Goal: Information Seeking & Learning: Check status

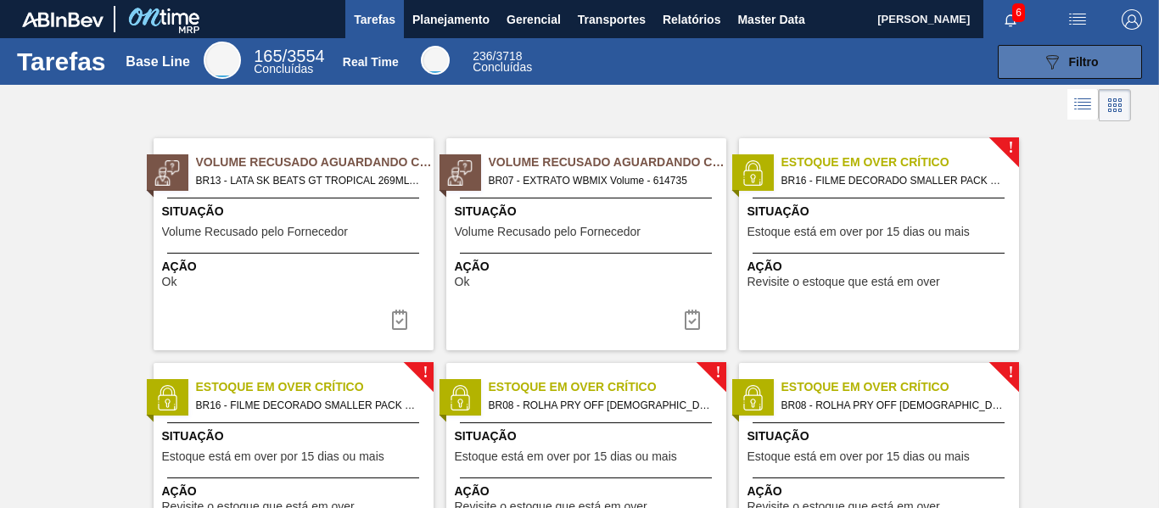
click at [1034, 70] on button "089F7B8B-B2A5-4AFE-B5C0-19BA573D28AC Filtro" at bounding box center [1070, 62] width 144 height 34
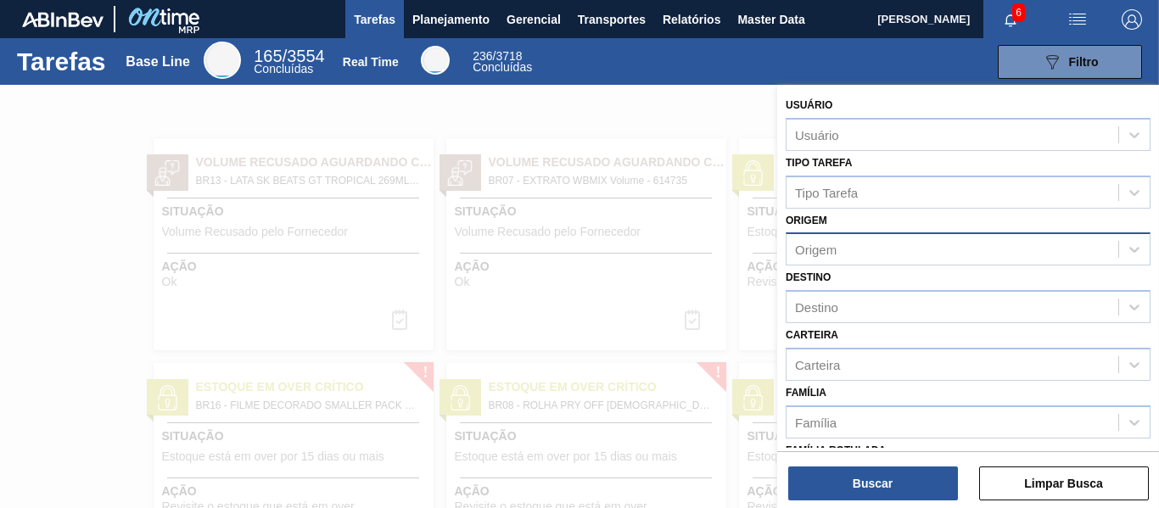
click at [826, 233] on div "Origem" at bounding box center [968, 249] width 365 height 33
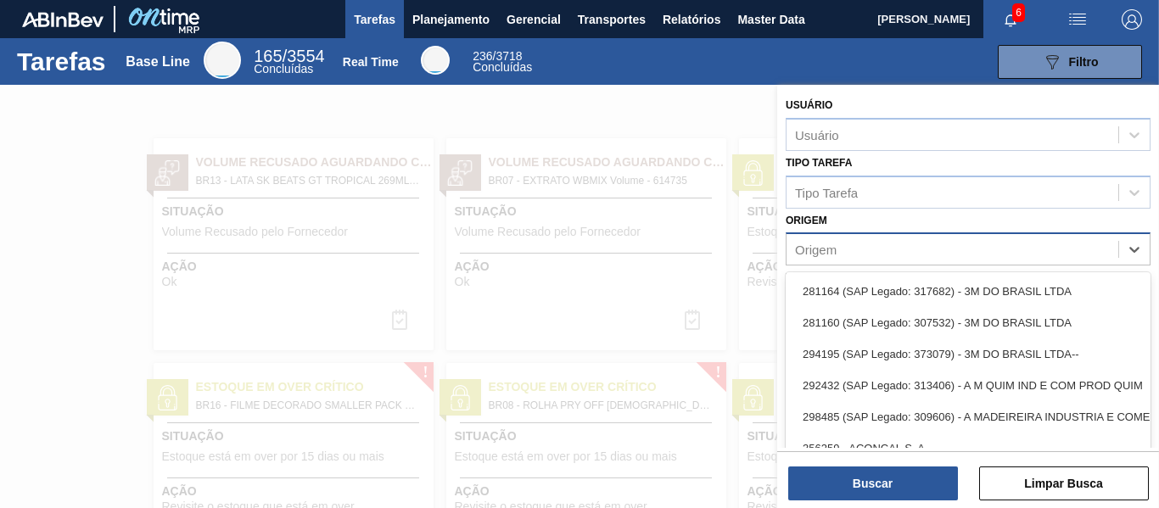
scroll to position [25, 0]
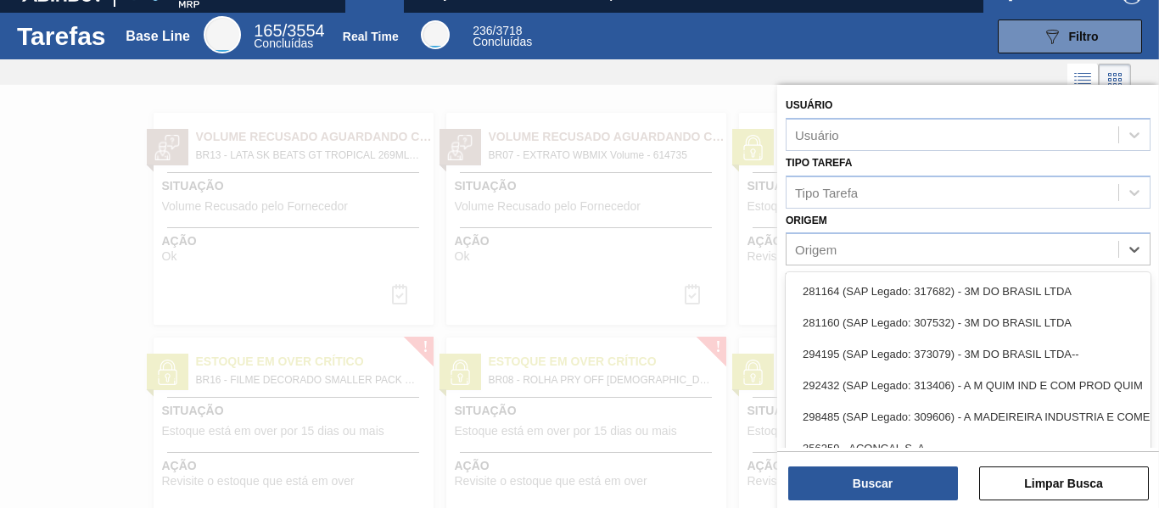
click at [850, 229] on div "Origem option 281164 (SAP Legado: 317682) - 3M DO BRASIL LTDA focused, 1 of 101…" at bounding box center [968, 238] width 365 height 58
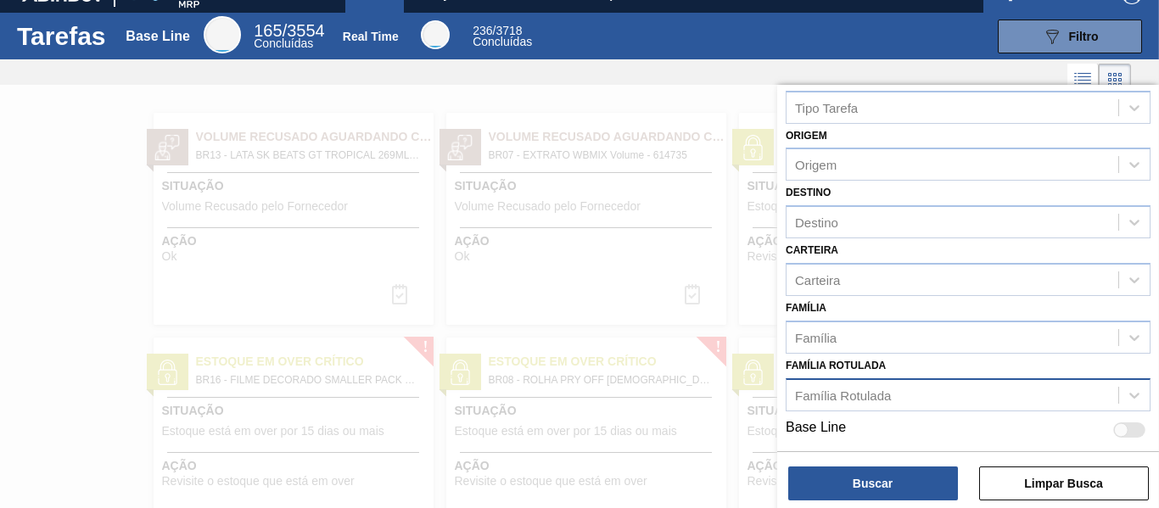
scroll to position [86, 0]
click at [846, 389] on div "Família Rotulada" at bounding box center [843, 394] width 96 height 14
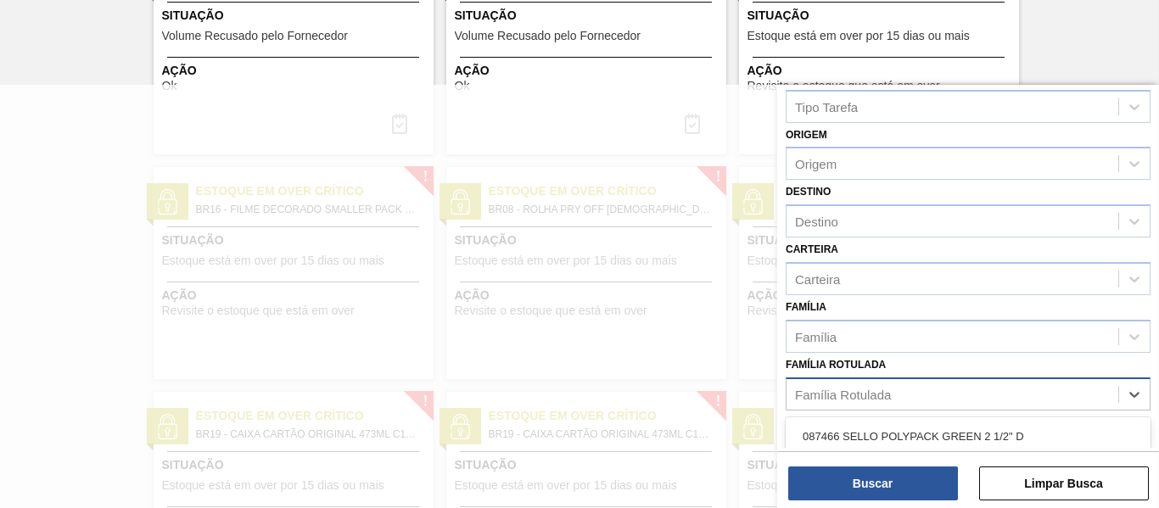
paste Rotulada "30034315"
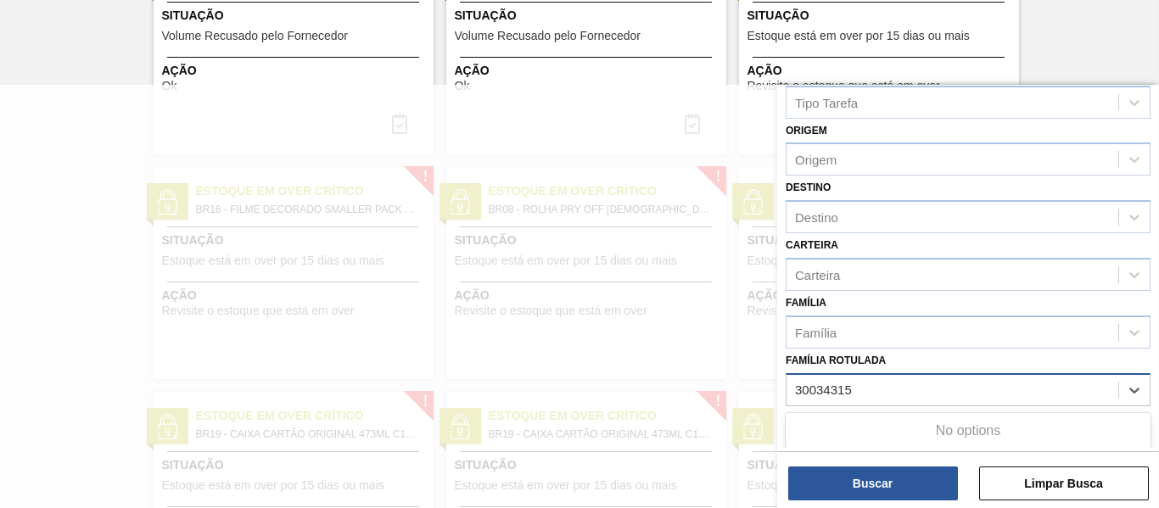
scroll to position [91, 0]
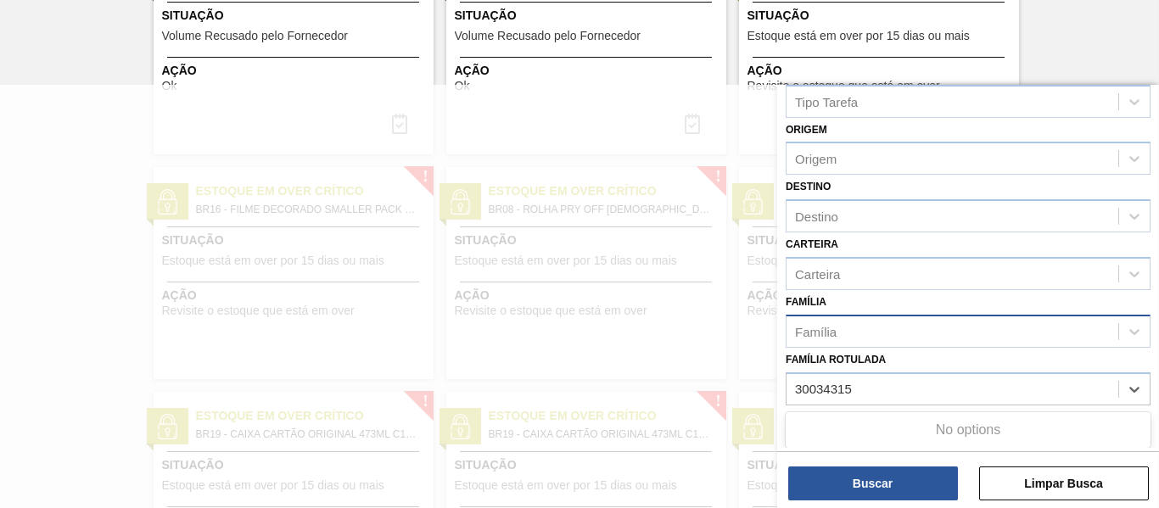
type Rotulada "30034315"
click at [861, 335] on div "Família" at bounding box center [953, 331] width 332 height 25
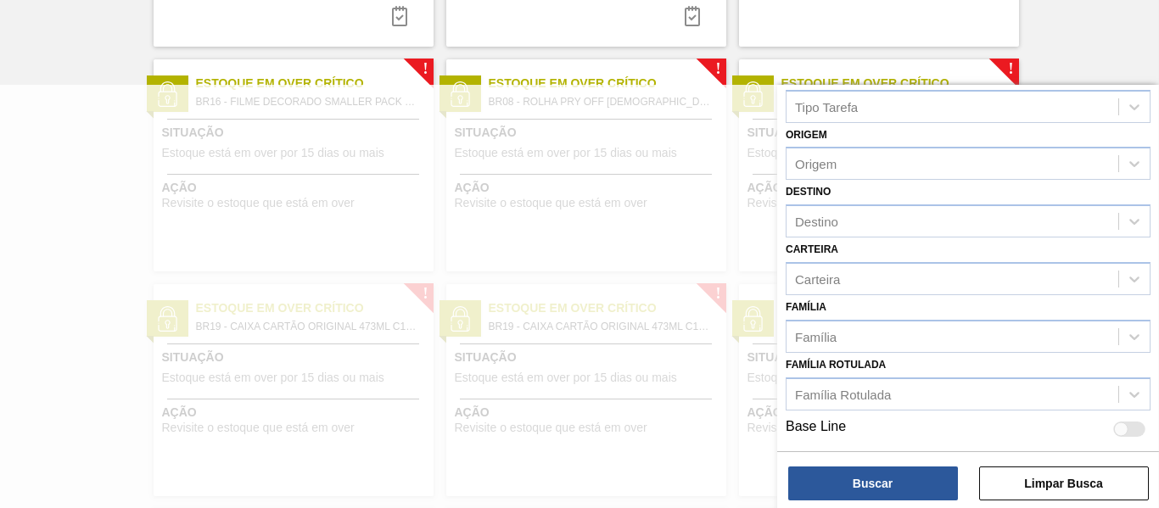
drag, startPoint x: 1048, startPoint y: 61, endPoint x: 1034, endPoint y: 126, distance: 66.1
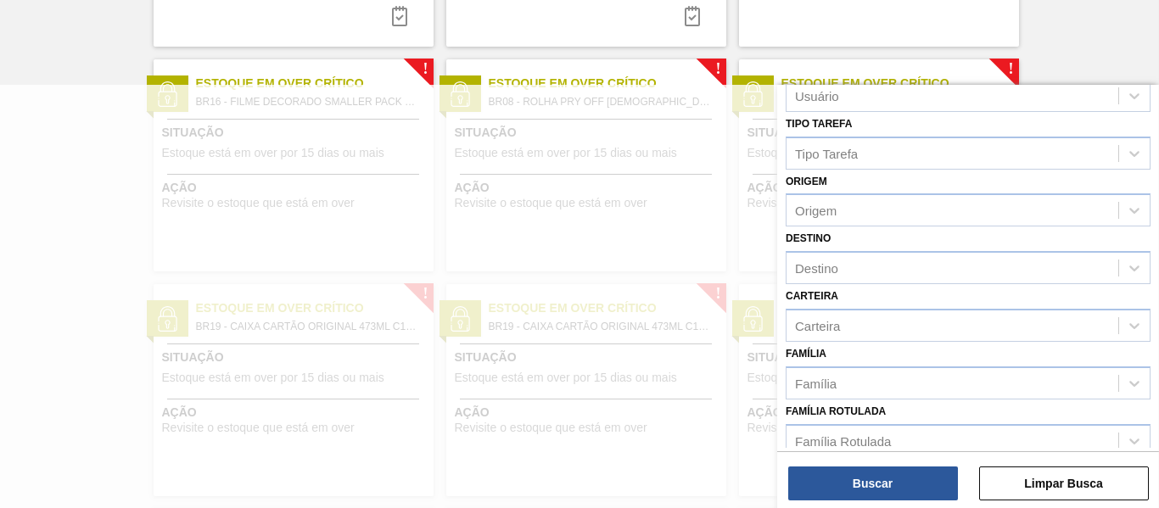
scroll to position [0, 0]
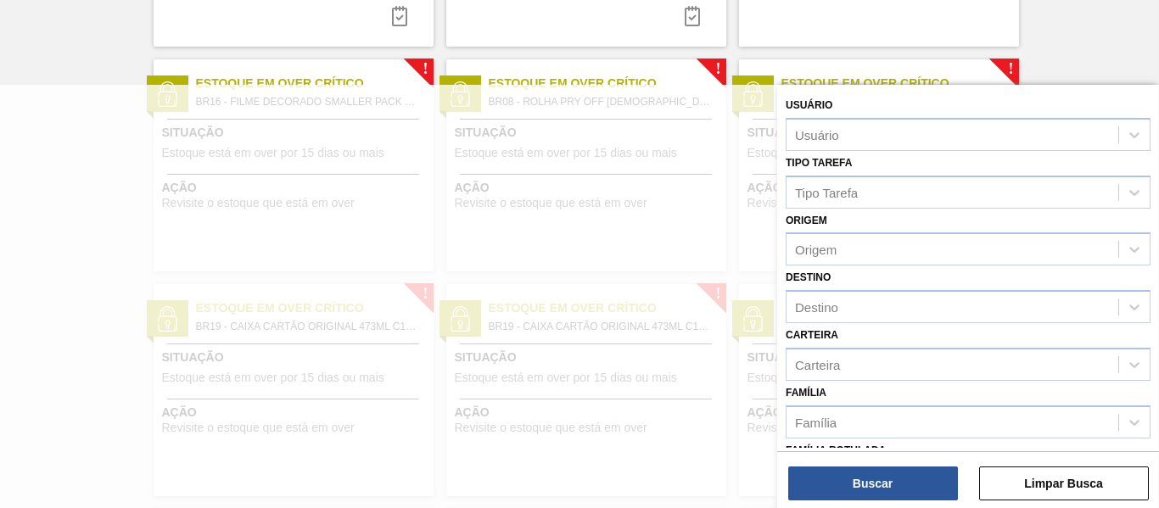
click at [1038, 61] on div "!" at bounding box center [1019, 59] width 60 height 60
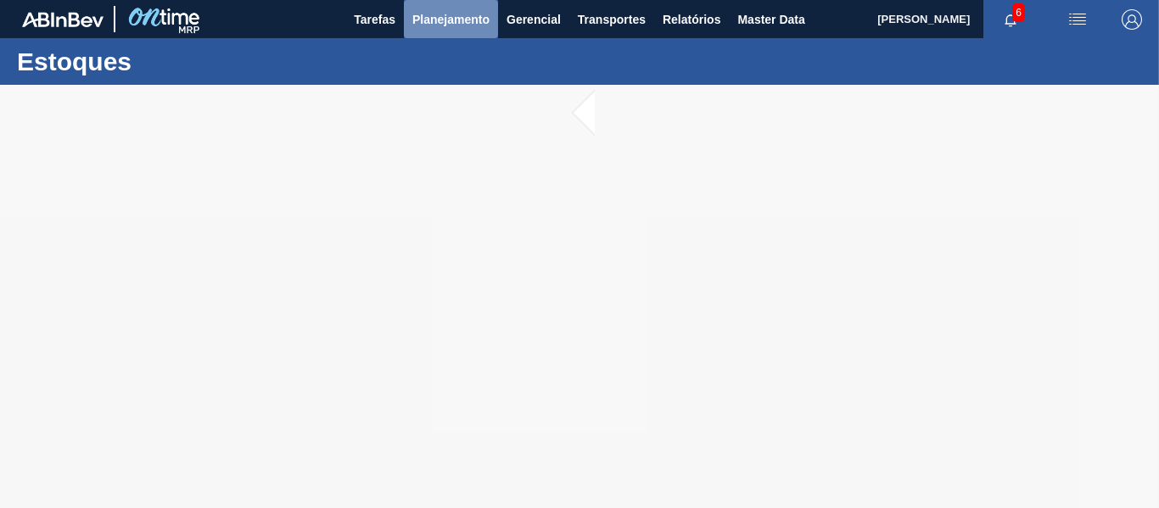
click at [431, 13] on span "Planejamento" at bounding box center [450, 19] width 77 height 20
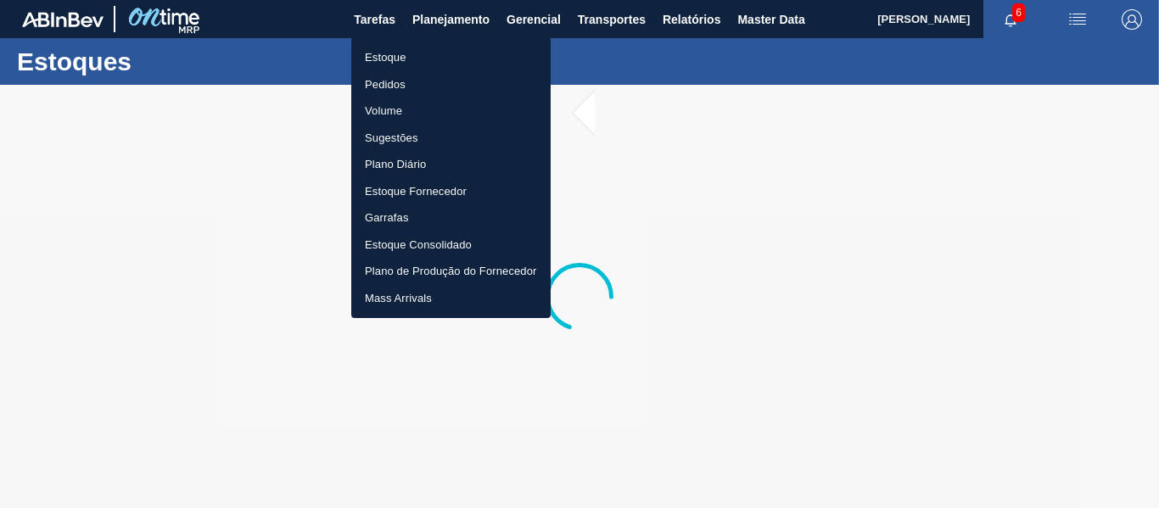
click at [402, 52] on li "Estoque" at bounding box center [450, 57] width 199 height 27
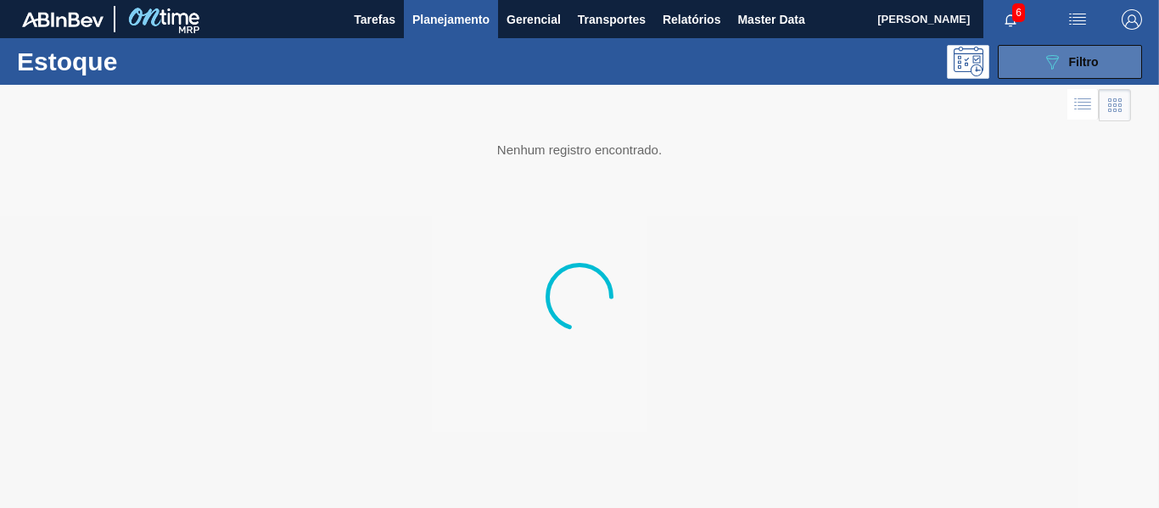
click at [1069, 62] on span "Filtro" at bounding box center [1084, 62] width 30 height 14
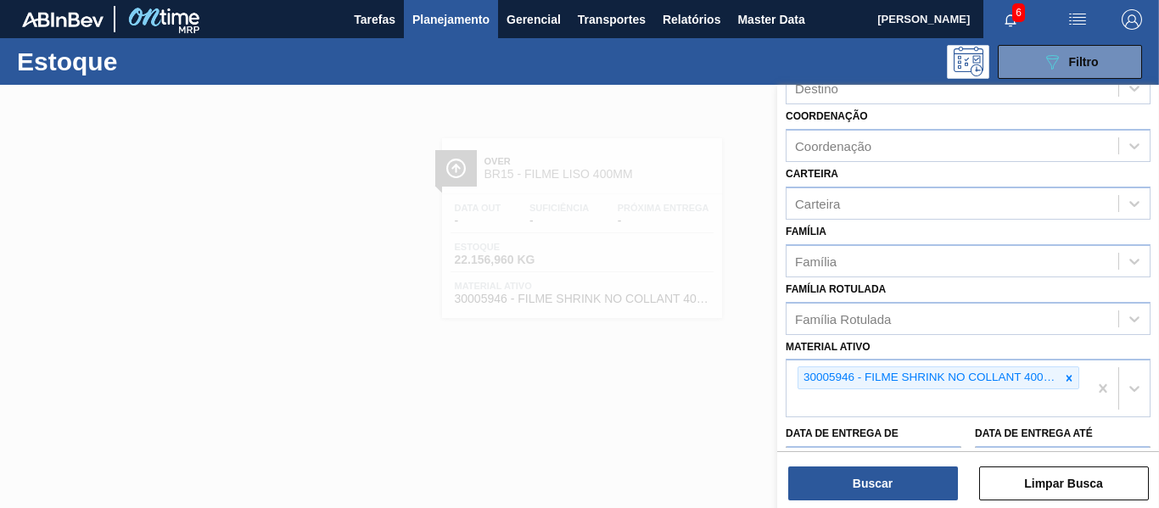
scroll to position [328, 0]
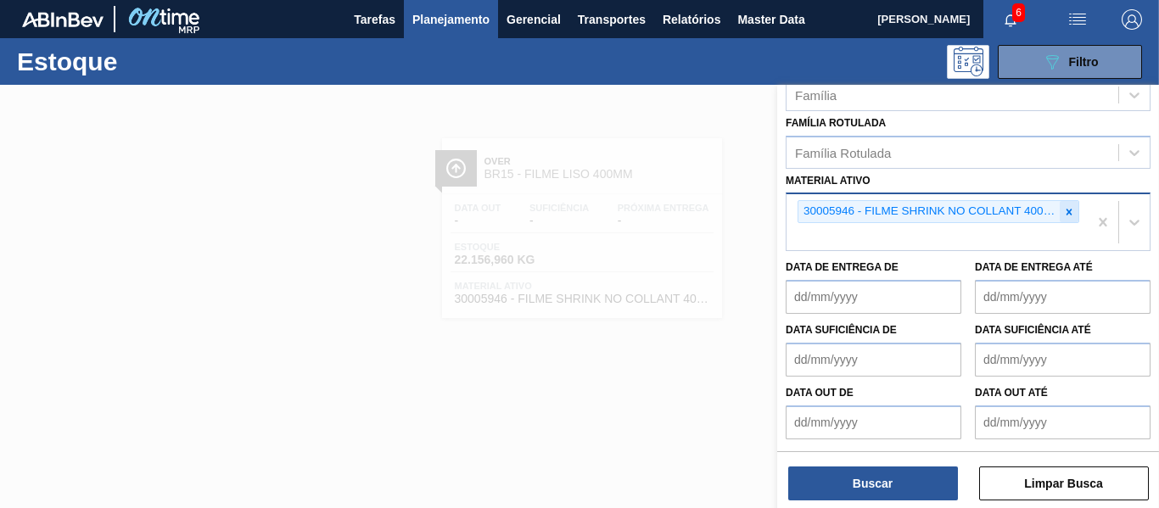
click at [1072, 216] on icon at bounding box center [1069, 212] width 12 height 12
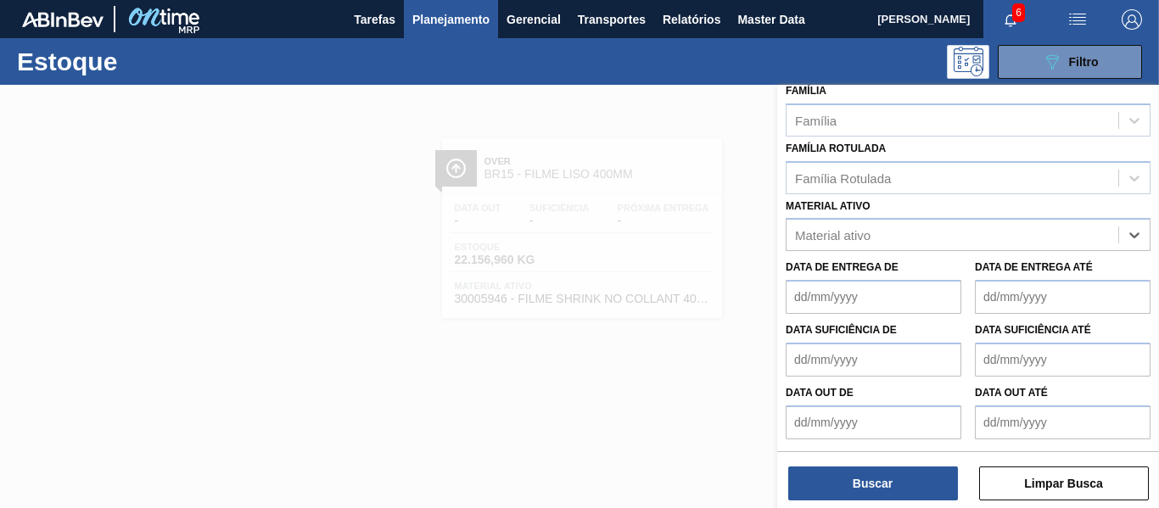
paste ativo "30034315"
type ativo "30034315"
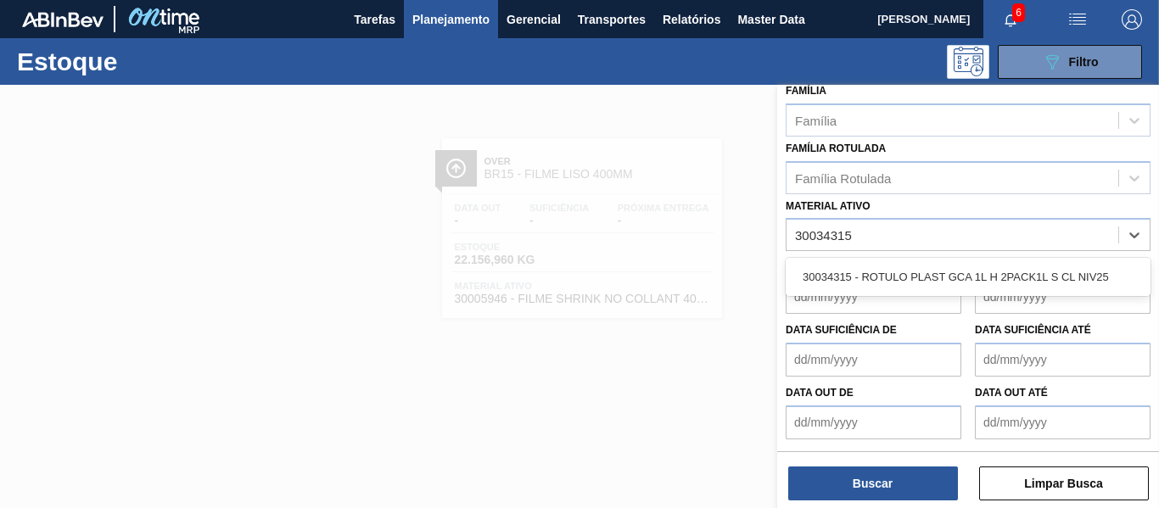
click at [894, 280] on div "30034315 - ROTULO PLAST GCA 1L H 2PACK1L S CL NIV25" at bounding box center [968, 276] width 365 height 31
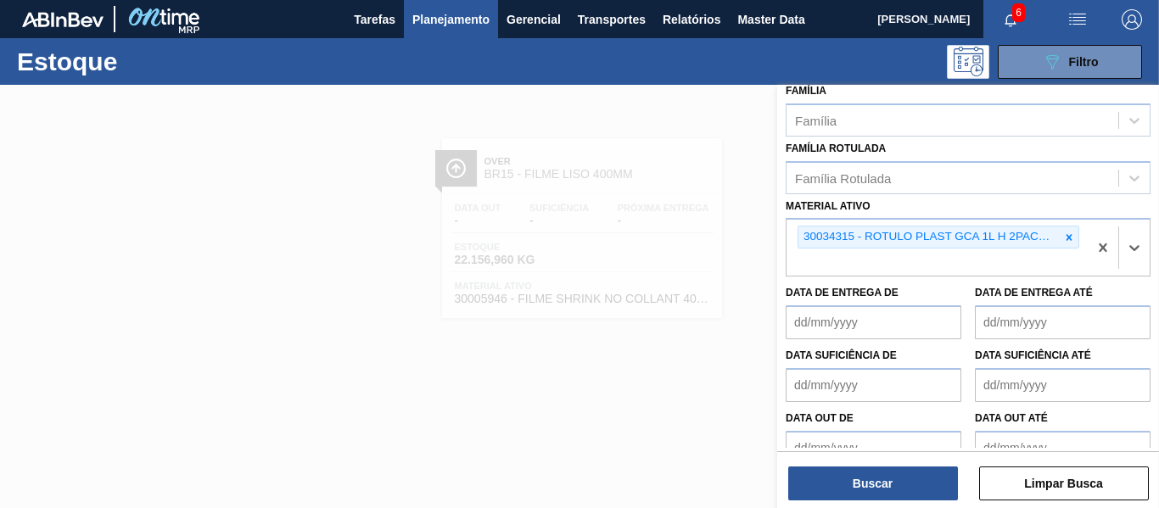
scroll to position [328, 0]
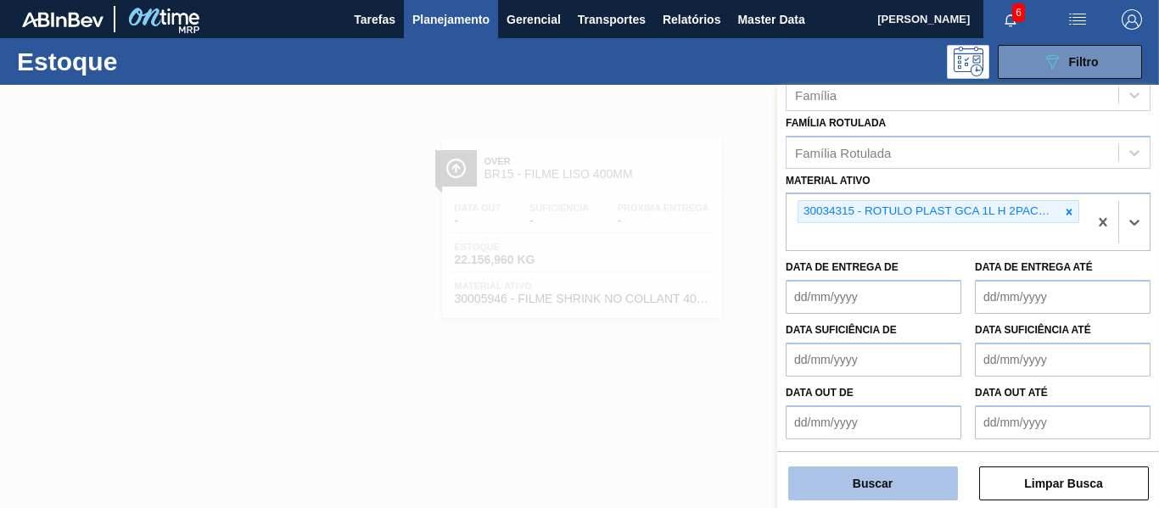
click at [873, 495] on button "Buscar" at bounding box center [873, 484] width 170 height 34
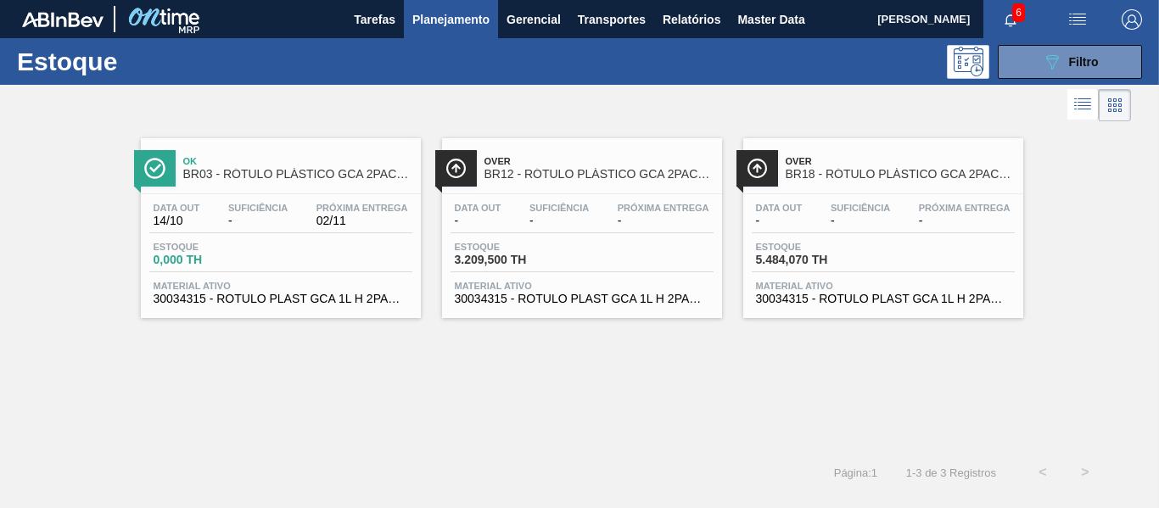
click at [296, 233] on div "Data [DATE] Suficiência - Próxima Entrega 02/11 Estoque 0,000 TH Material ativo…" at bounding box center [281, 251] width 280 height 115
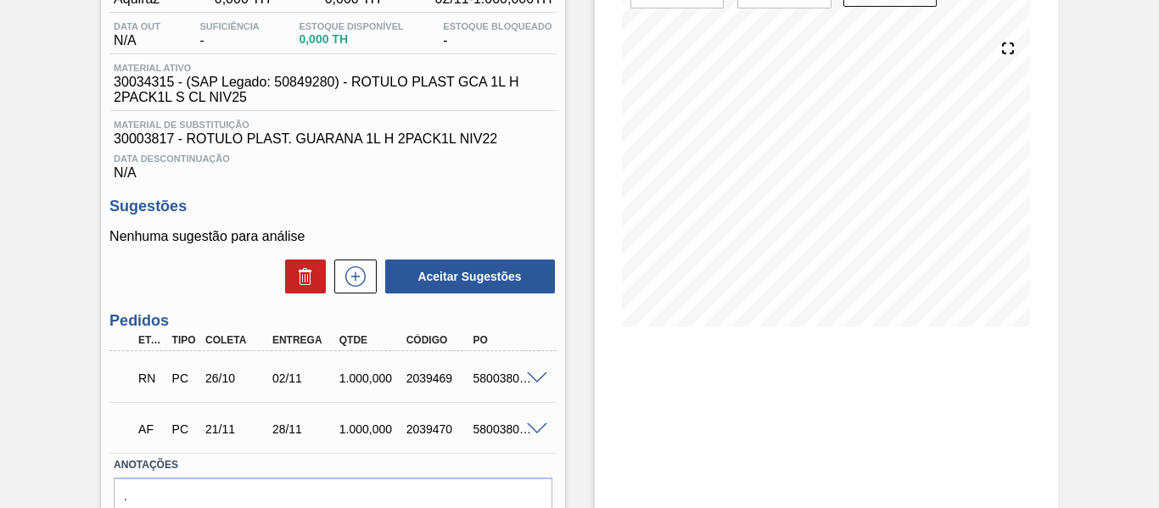
scroll to position [254, 0]
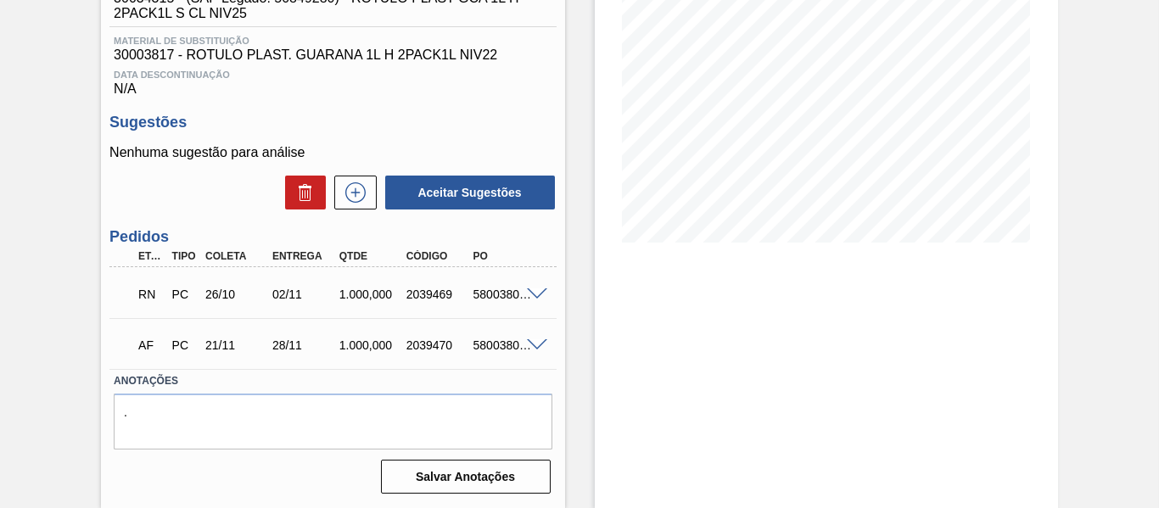
click at [532, 295] on span at bounding box center [537, 295] width 20 height 13
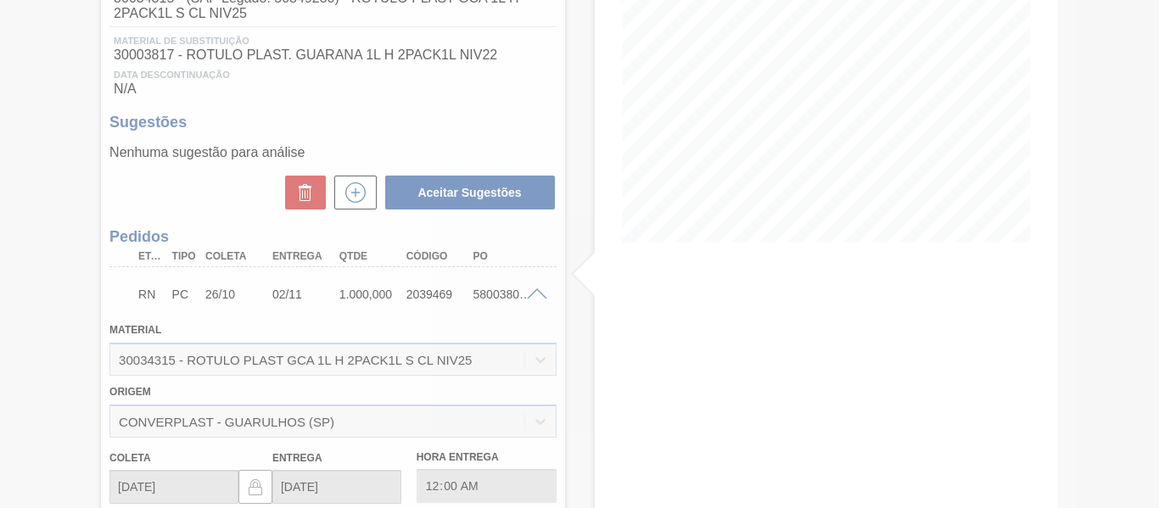
click at [534, 289] on div at bounding box center [579, 254] width 1159 height 508
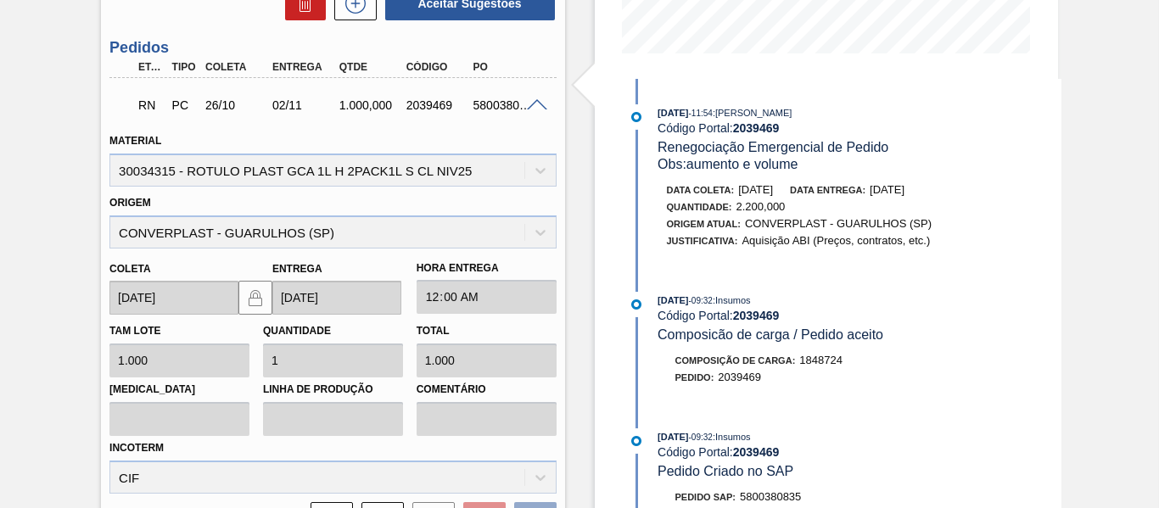
scroll to position [423, 0]
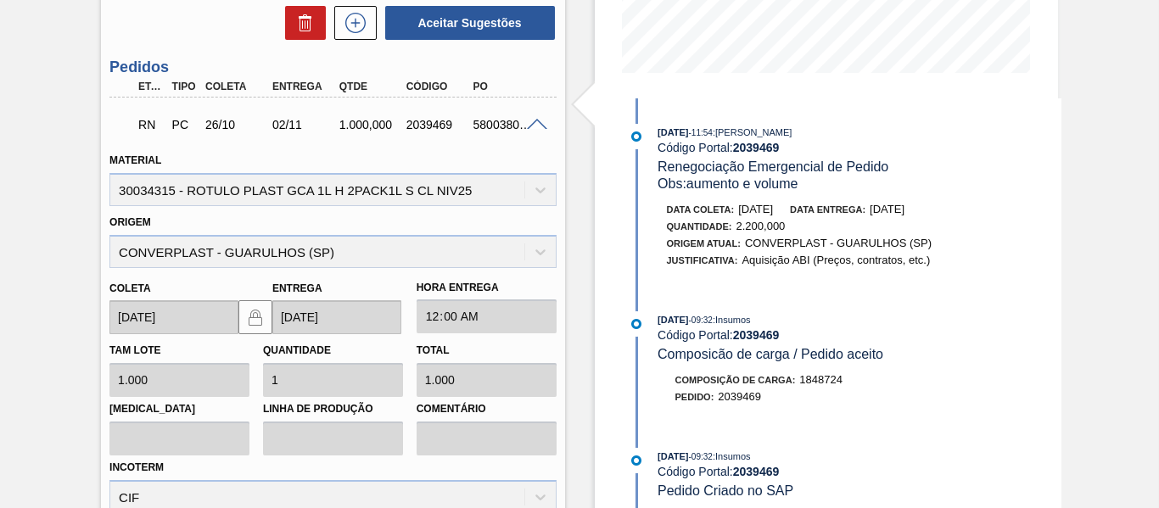
click at [532, 129] on span at bounding box center [537, 125] width 20 height 13
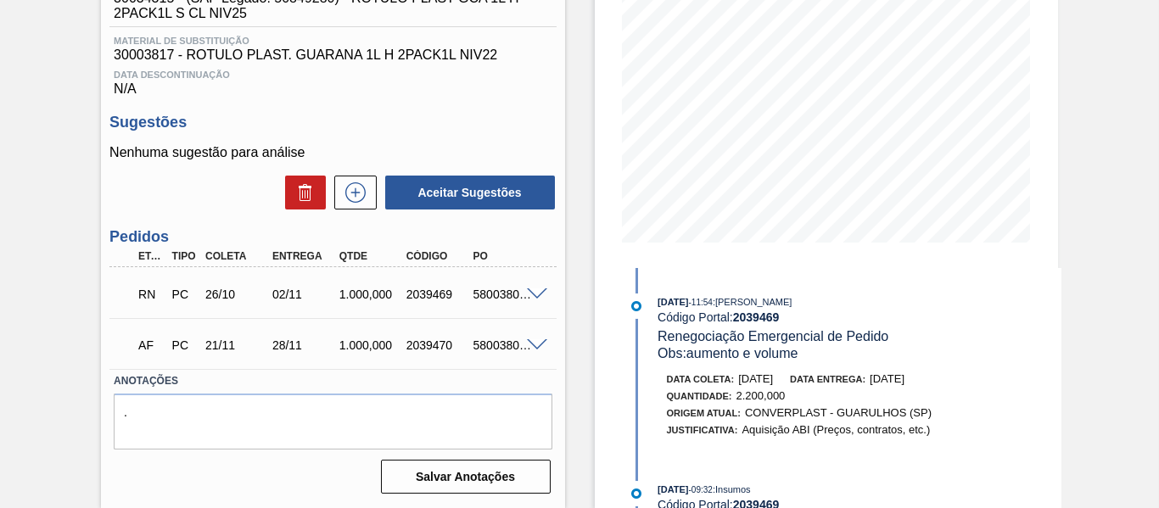
click at [539, 341] on span at bounding box center [537, 345] width 20 height 13
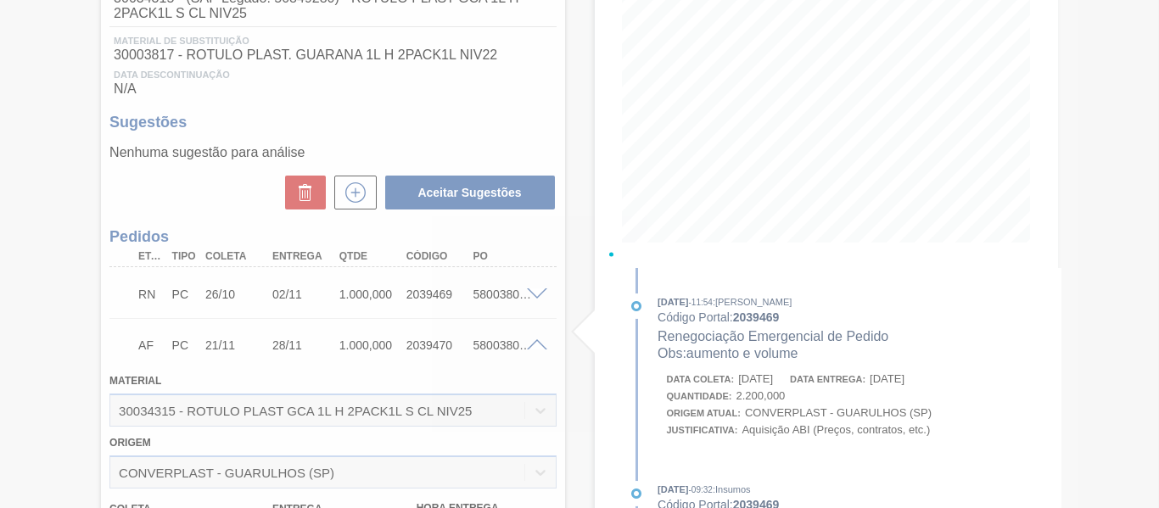
scroll to position [423, 0]
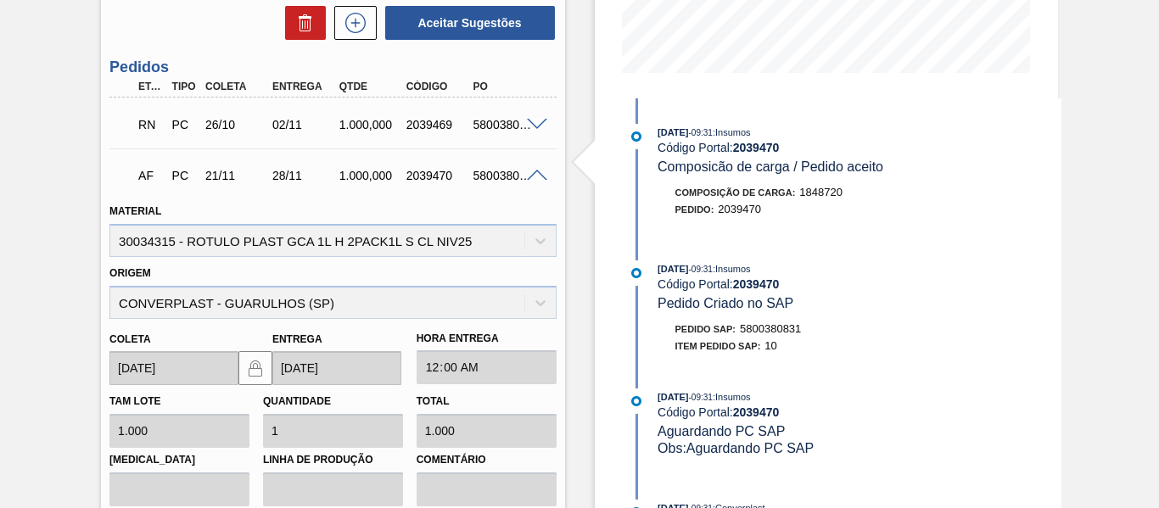
click at [532, 178] on span at bounding box center [537, 176] width 20 height 13
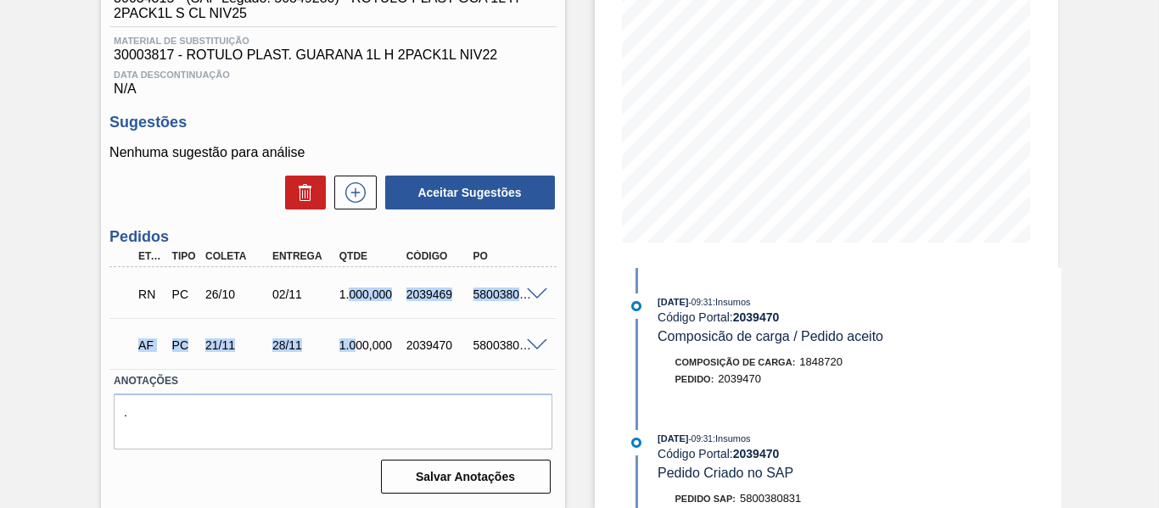
drag, startPoint x: 351, startPoint y: 281, endPoint x: 359, endPoint y: 343, distance: 62.4
click at [354, 337] on div "RN PC 26/10 02/11 1.000,000 2039469 5800380835 Material 30034315 - ROTULO PLAST…" at bounding box center [332, 318] width 446 height 102
click at [380, 358] on div "AF PC 21/11 28/11 1.000,000 2039470 5800380831" at bounding box center [327, 344] width 401 height 34
click at [588, 363] on div "Estoque De [DATE] Até [DATE] Filtro [DATE] 09:31 : Insumos Código Portal: 20394…" at bounding box center [811, 169] width 493 height 677
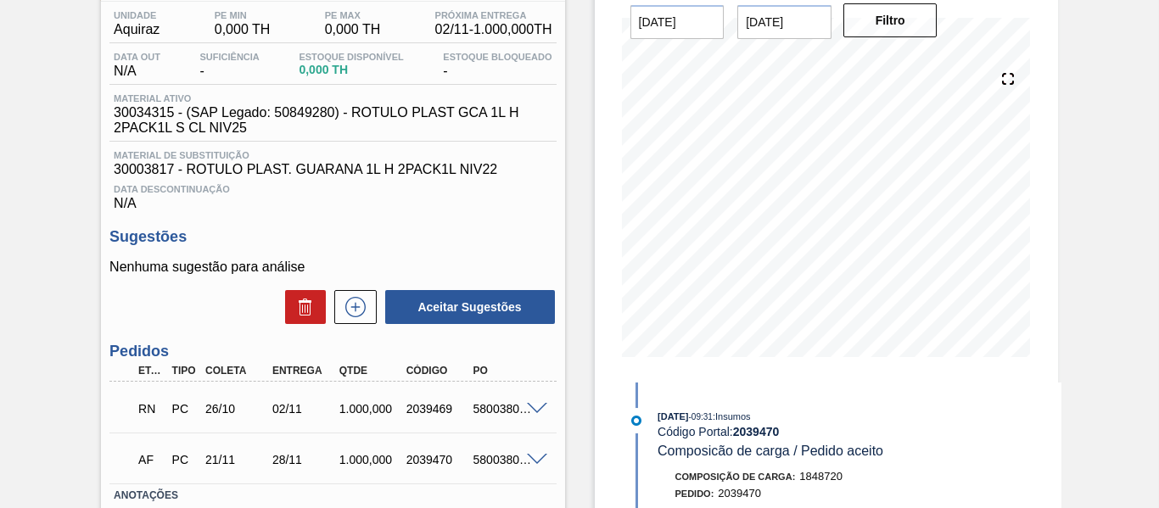
scroll to position [170, 0]
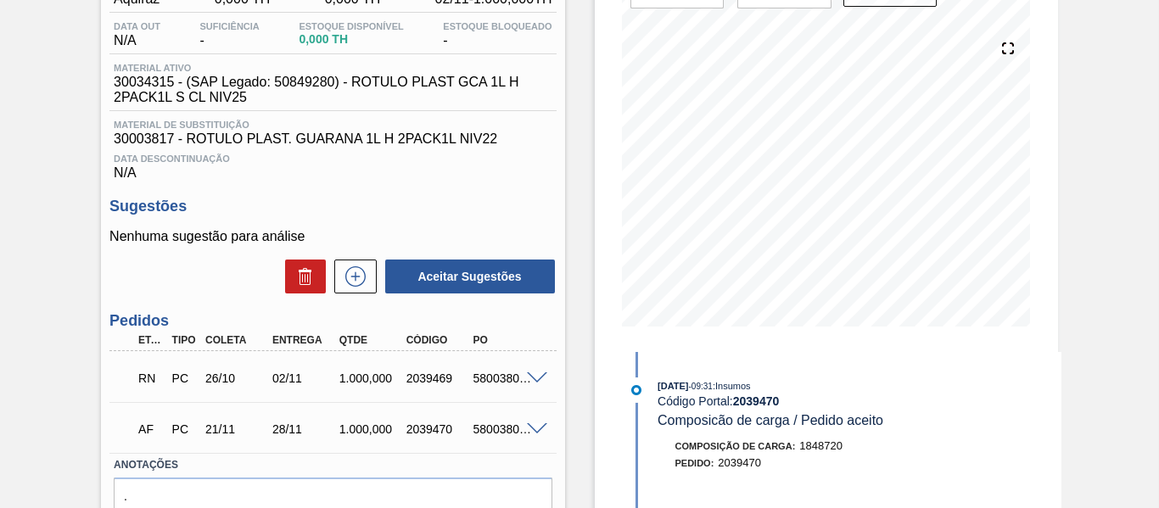
click at [528, 373] on span at bounding box center [537, 379] width 20 height 13
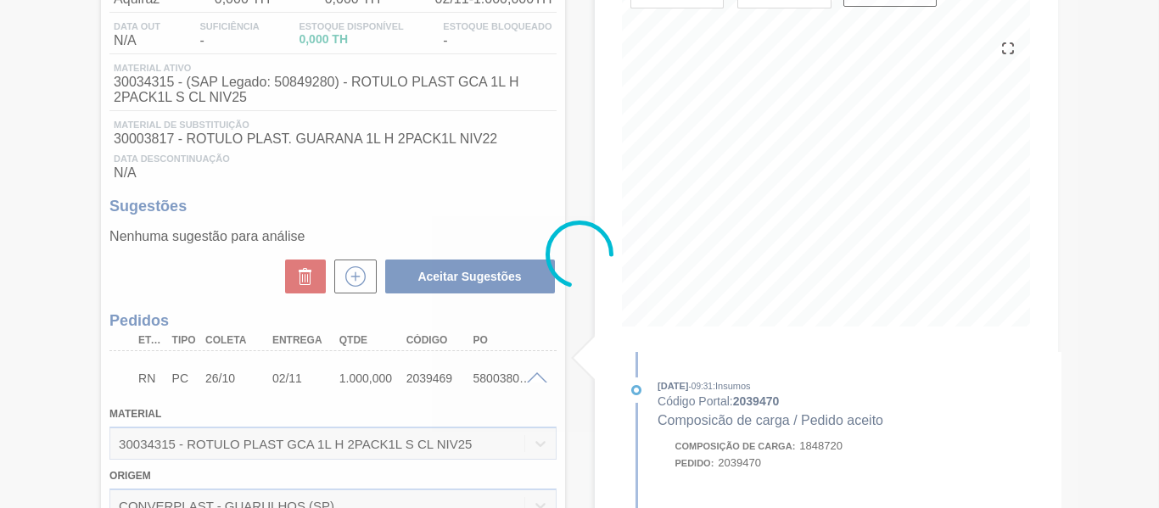
click at [544, 377] on div at bounding box center [579, 254] width 1159 height 508
click at [534, 376] on div at bounding box center [579, 254] width 1159 height 508
click at [556, 440] on div at bounding box center [579, 254] width 1159 height 508
click at [576, 478] on div at bounding box center [579, 254] width 1159 height 508
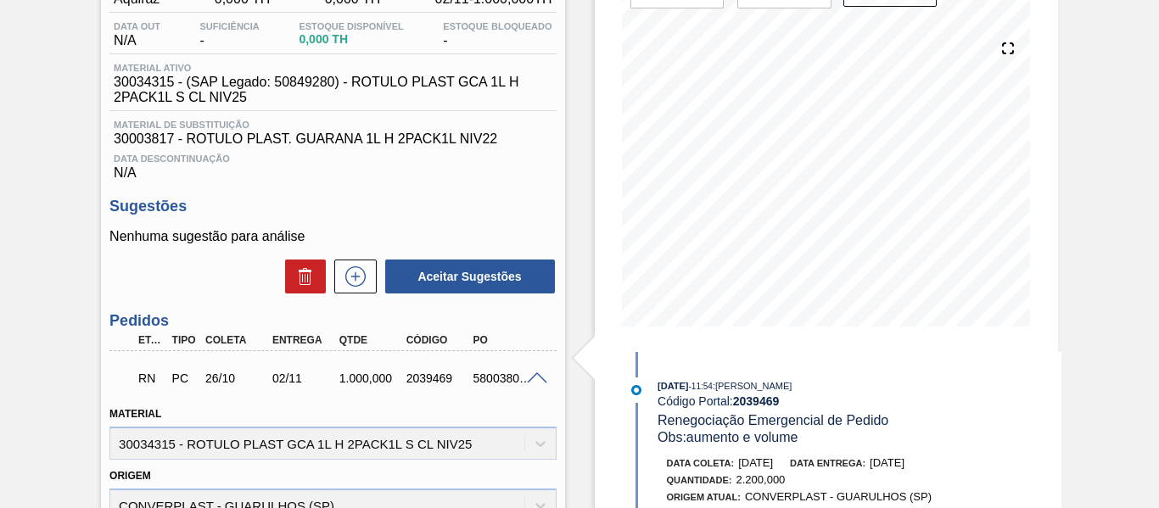
click at [527, 375] on div at bounding box center [540, 377] width 34 height 13
click at [539, 374] on span at bounding box center [537, 379] width 20 height 13
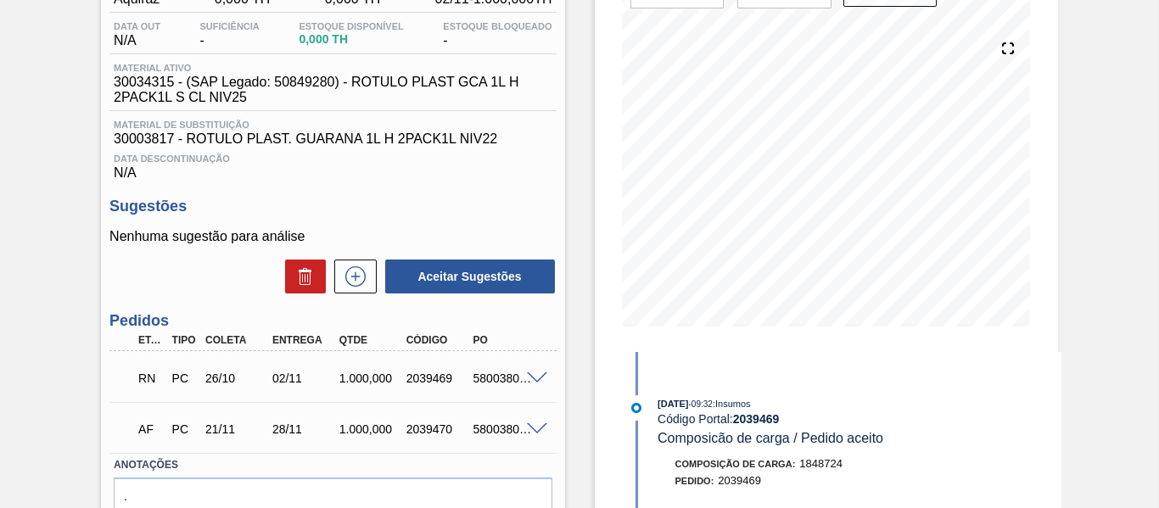
scroll to position [0, 0]
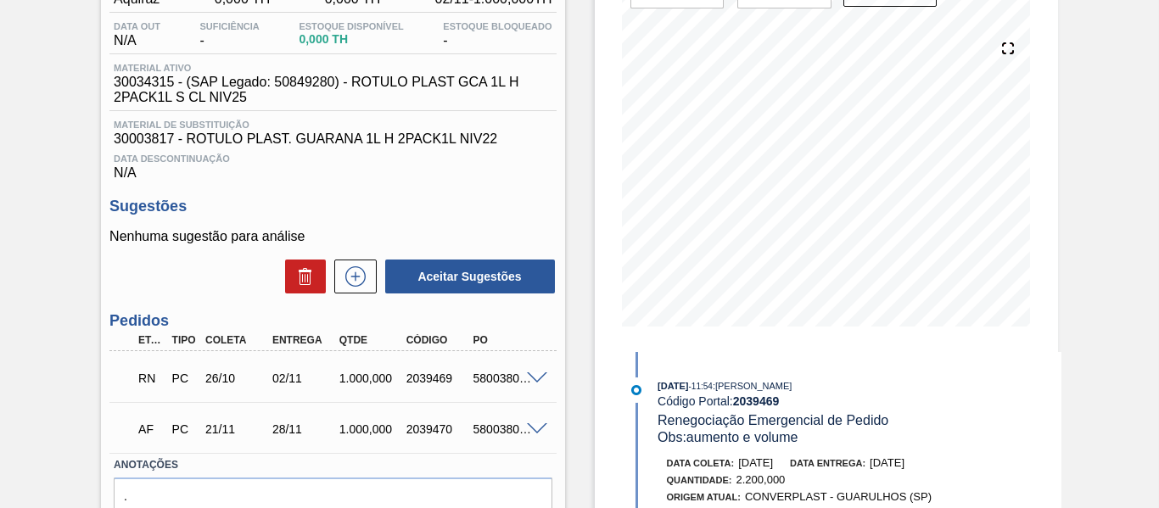
drag, startPoint x: 1057, startPoint y: 370, endPoint x: 1056, endPoint y: 384, distance: 13.6
click at [1056, 384] on div "[DATE] 11:54 : [PERSON_NAME] Do Prado Código Portal: 2039469 Renegociação Emerg…" at bounding box center [843, 472] width 437 height 240
click at [1120, 375] on div "Em Renegociação BR03 - RÓTULO PLÁSTICO GCA 2PACK1L H Unidade Aquiraz PE MIN 0,0…" at bounding box center [579, 253] width 1159 height 677
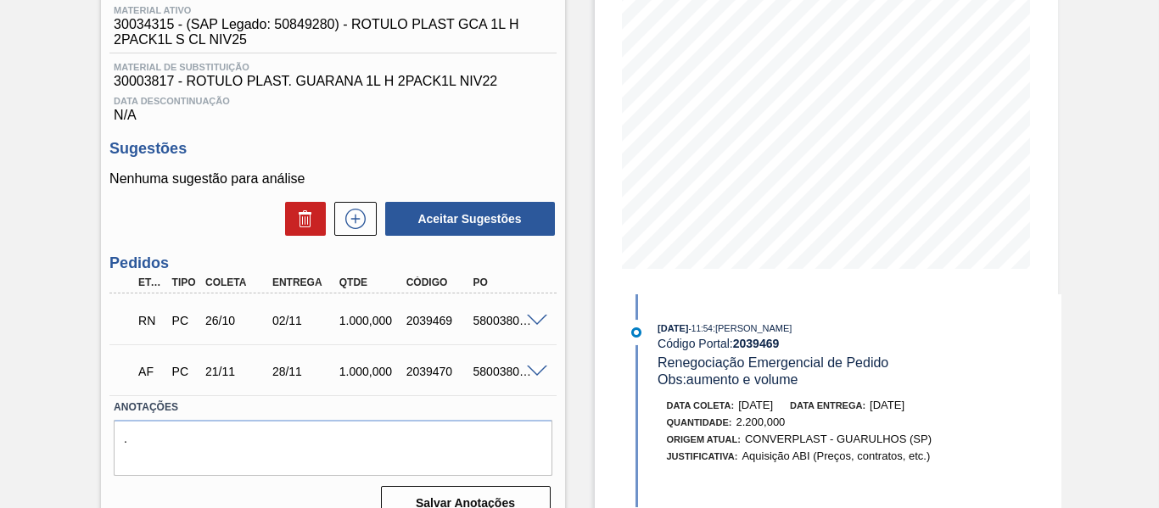
scroll to position [254, 0]
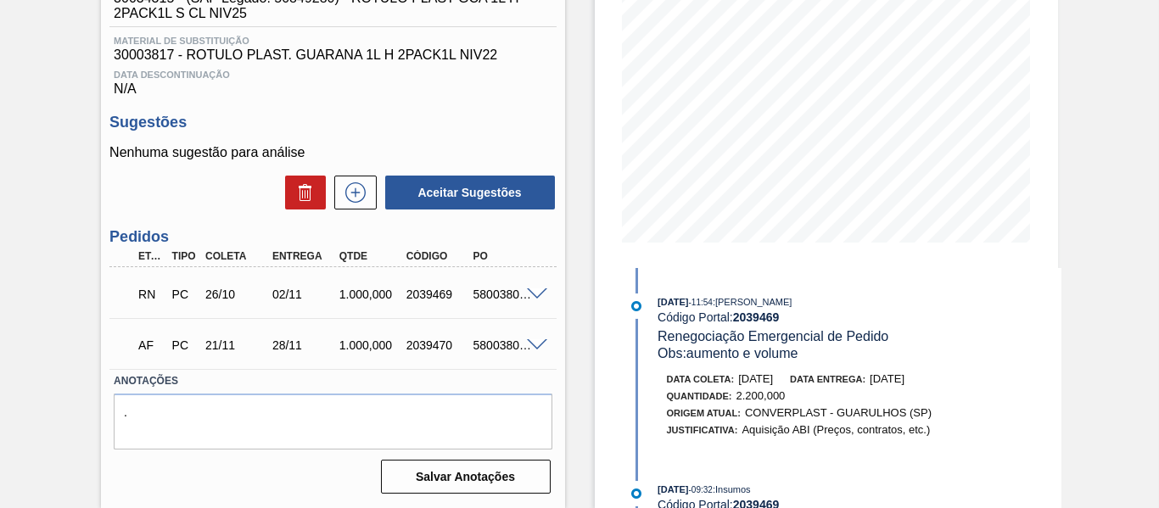
drag, startPoint x: 1056, startPoint y: 303, endPoint x: 1060, endPoint y: 290, distance: 13.4
click at [1060, 290] on div "Em Renegociação BR03 - RÓTULO PLÁSTICO GCA 2PACK1L H Unidade Aquiraz PE MIN 0,0…" at bounding box center [579, 169] width 1159 height 677
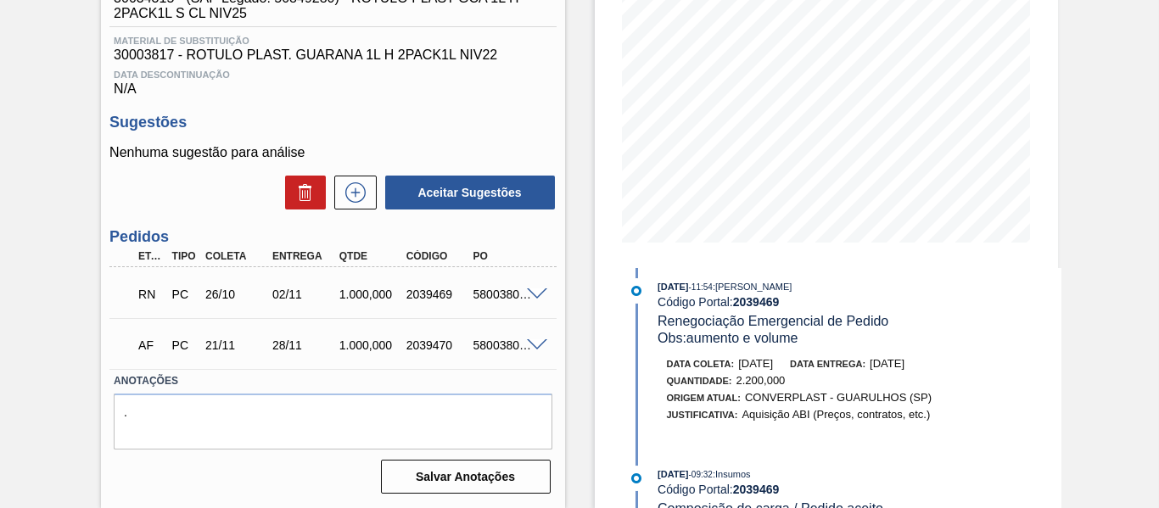
scroll to position [0, 0]
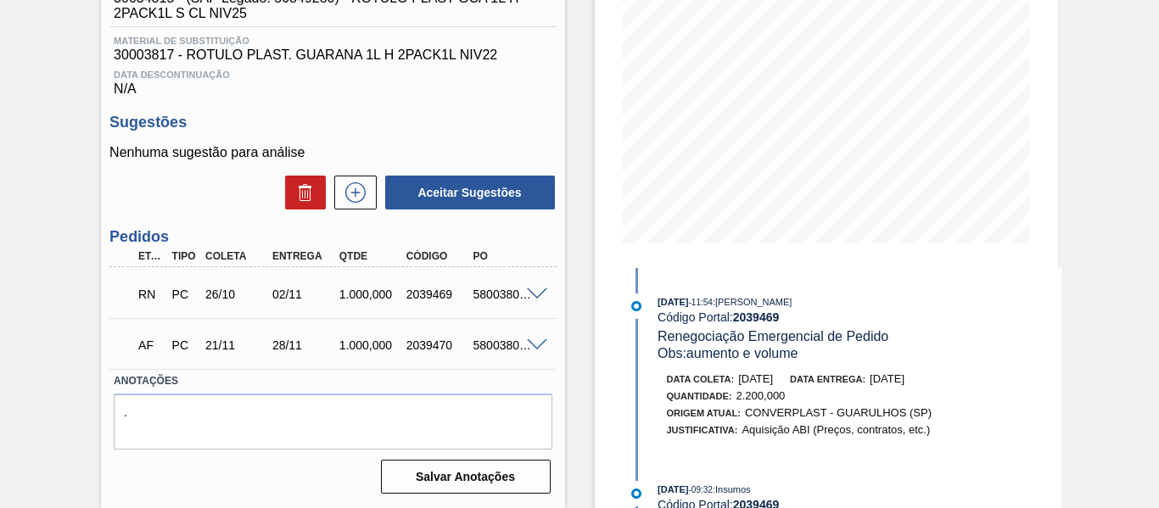
click at [719, 357] on span "Obs: aumento e volume" at bounding box center [728, 353] width 140 height 14
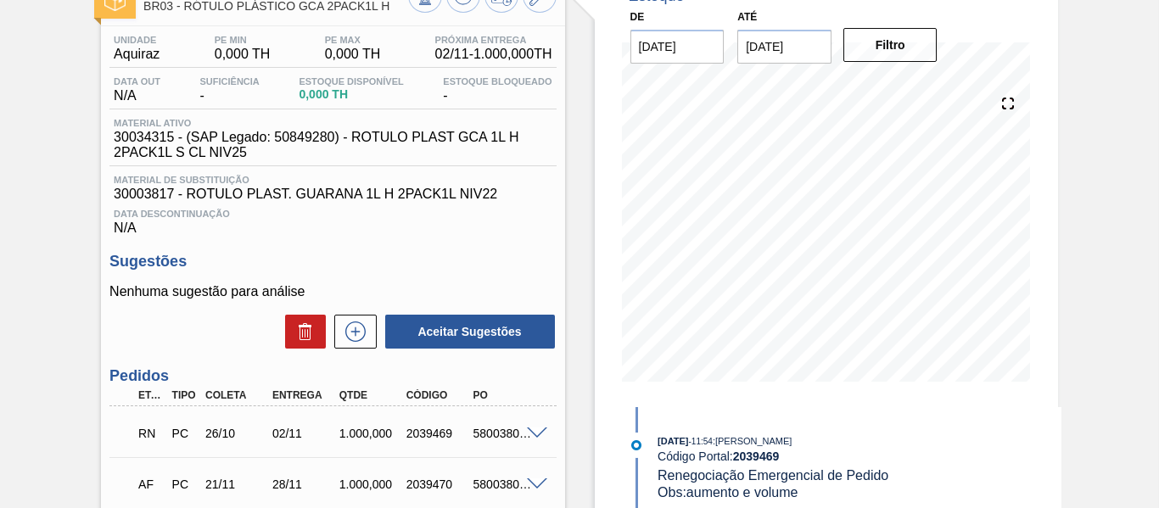
scroll to position [84, 0]
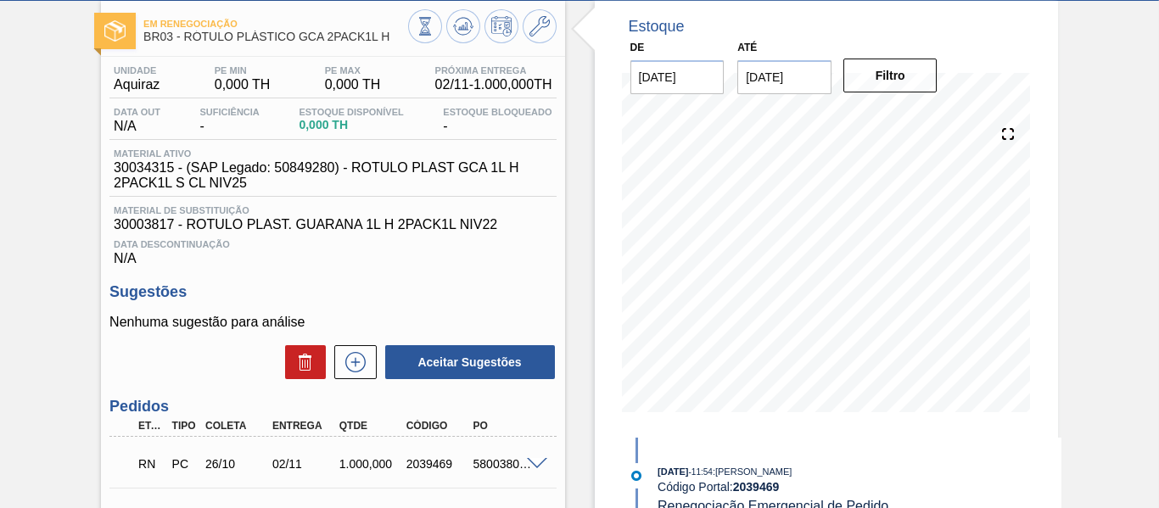
click at [609, 412] on div "Estoque De [DATE] Até [DATE] Filtro" at bounding box center [826, 219] width 463 height 437
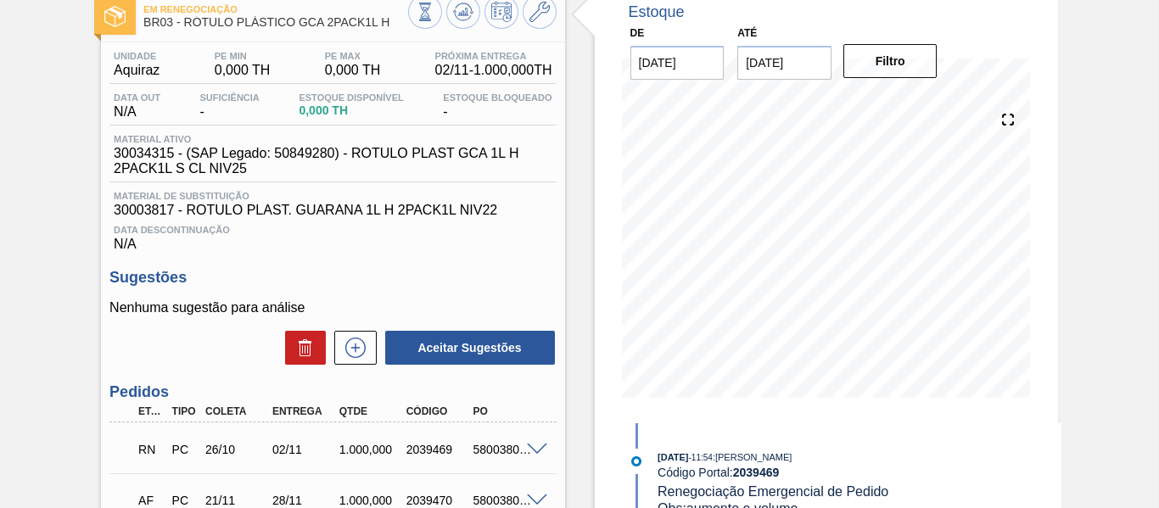
scroll to position [99, 0]
click at [429, 458] on div "RN PC 26/10 02/11 1.000,000 2039469 5800380835" at bounding box center [327, 447] width 401 height 34
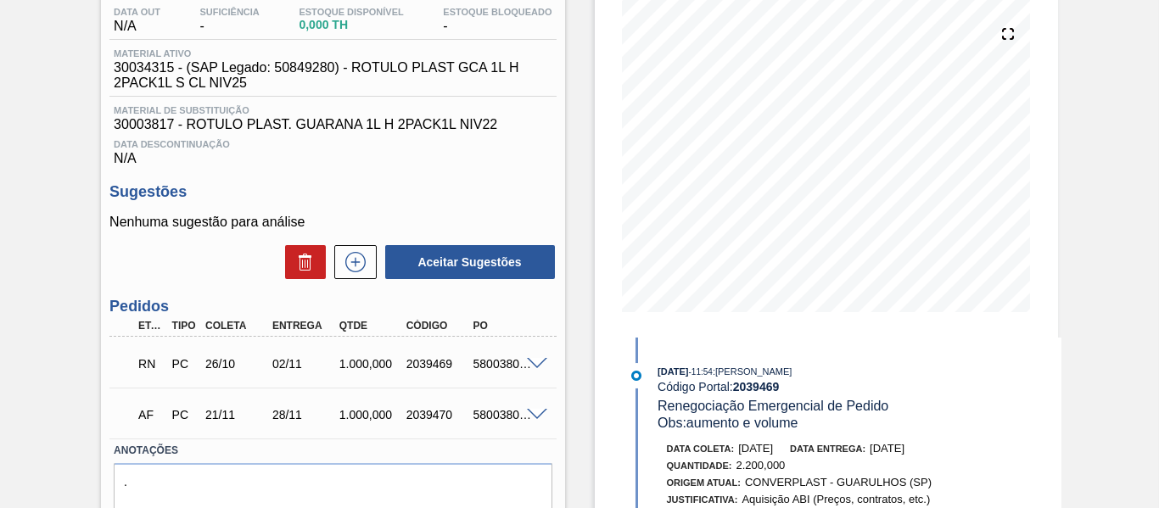
click at [361, 177] on div "Unidade Aquiraz PE MIN 0,000 TH PE MAX 0,000 TH Próxima Entrega 02/11 - 1.000,0…" at bounding box center [332, 263] width 463 height 613
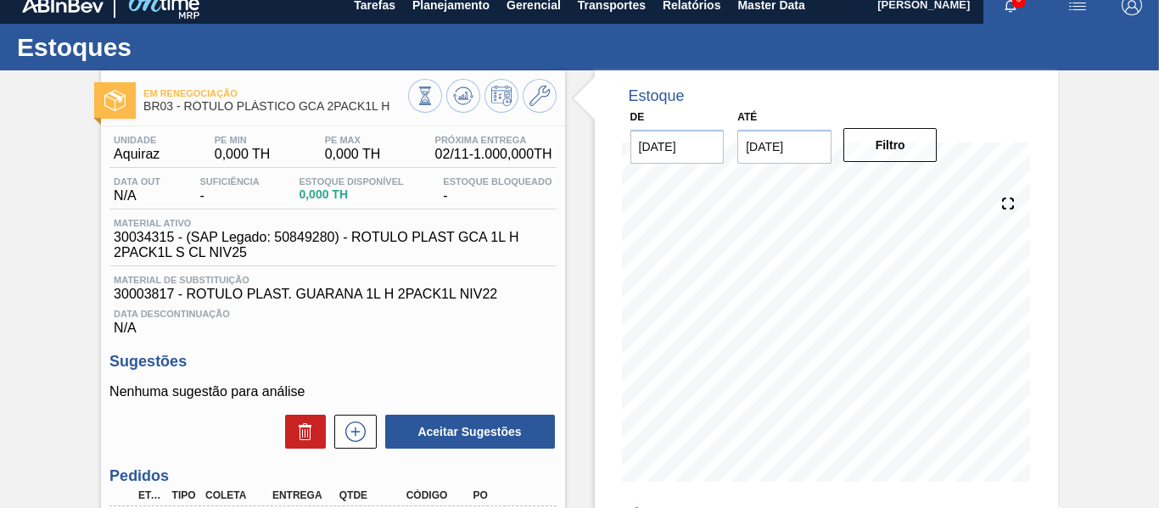
scroll to position [0, 0]
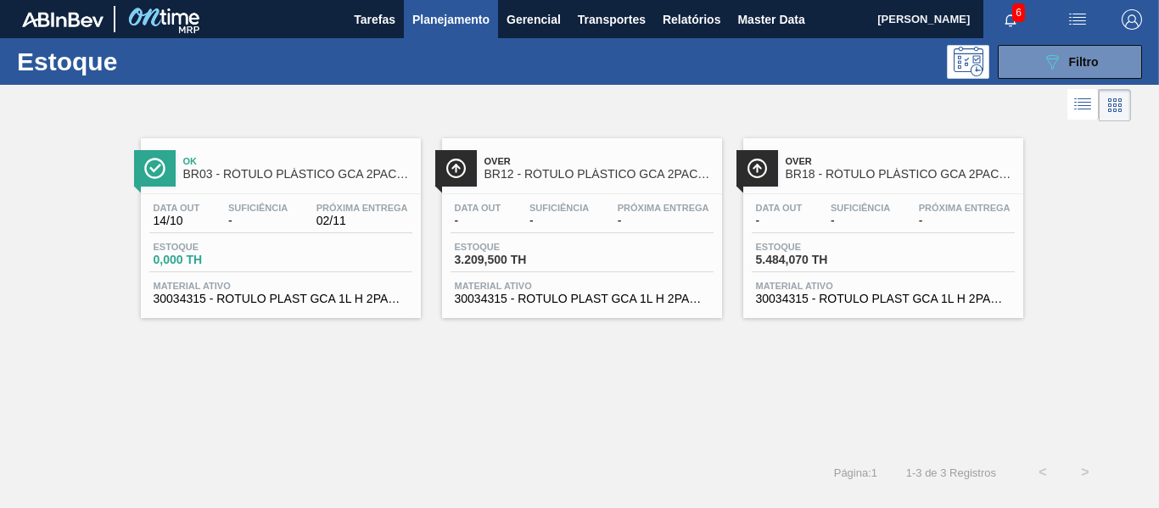
click at [324, 261] on div "Estoque 0,000 TH" at bounding box center [280, 257] width 263 height 31
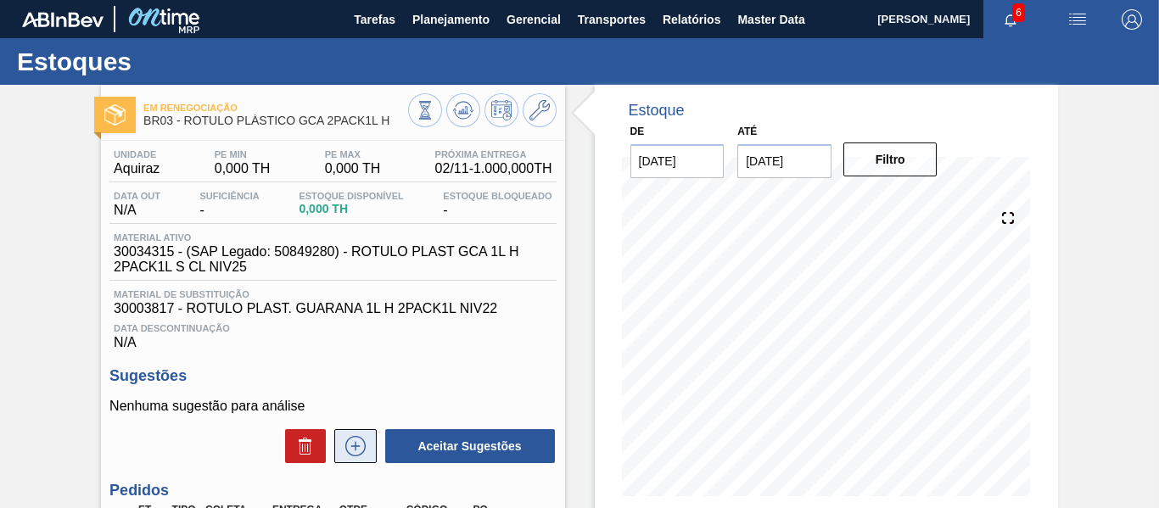
click at [355, 445] on icon at bounding box center [355, 446] width 1 height 9
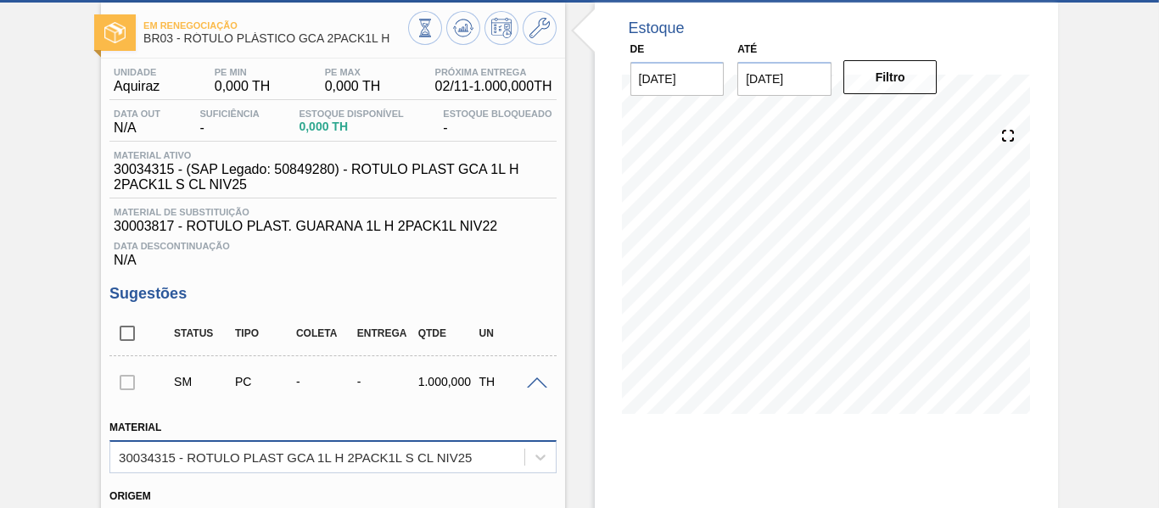
scroll to position [170, 0]
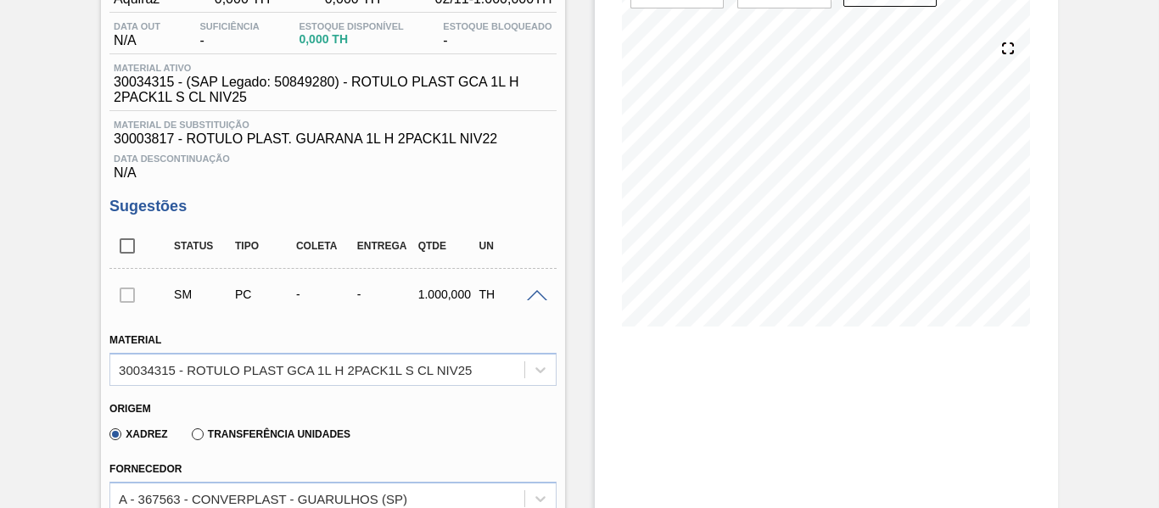
click at [126, 290] on div at bounding box center [127, 295] width 36 height 34
click at [542, 343] on div "Material 30034315 - ROTULO PLAST GCA 1L H 2PACK1L S CL NIV25" at bounding box center [332, 357] width 446 height 58
click at [537, 297] on span at bounding box center [537, 296] width 20 height 13
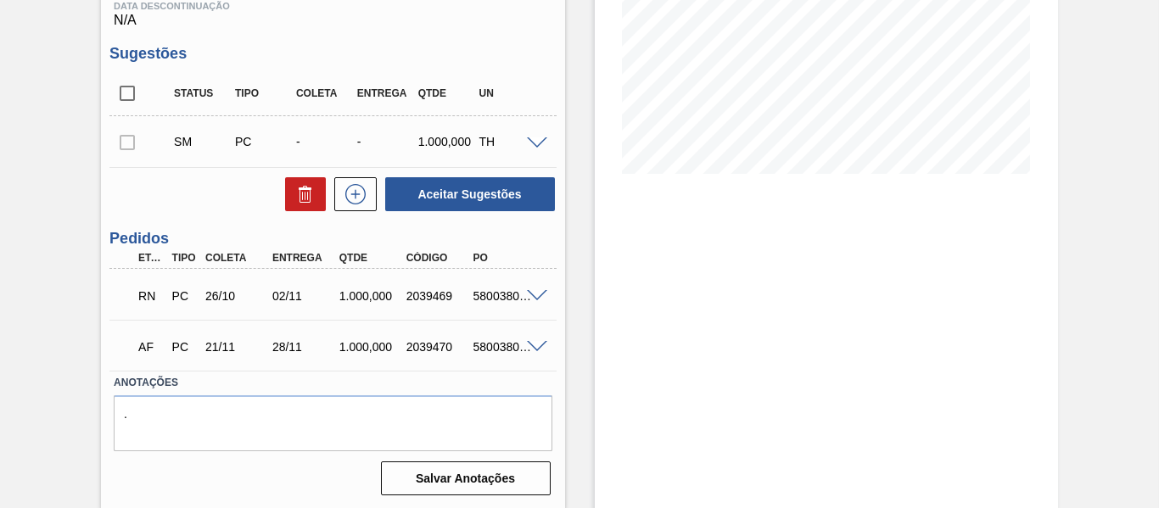
scroll to position [324, 0]
click at [129, 139] on div at bounding box center [127, 140] width 36 height 34
click at [298, 201] on icon at bounding box center [305, 192] width 20 height 20
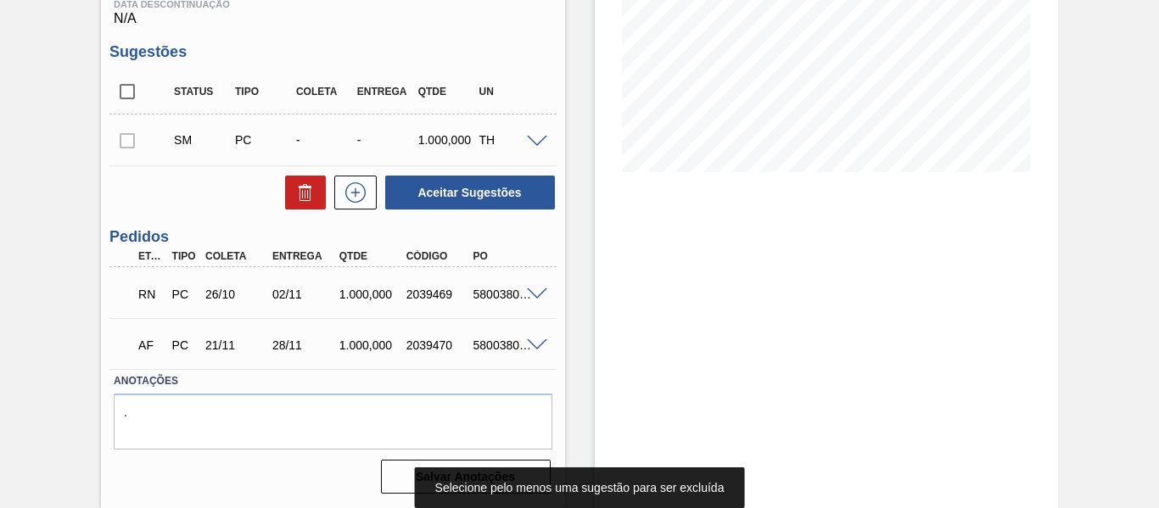
drag, startPoint x: 120, startPoint y: 137, endPoint x: 149, endPoint y: 143, distance: 30.5
click at [121, 137] on div at bounding box center [127, 140] width 36 height 34
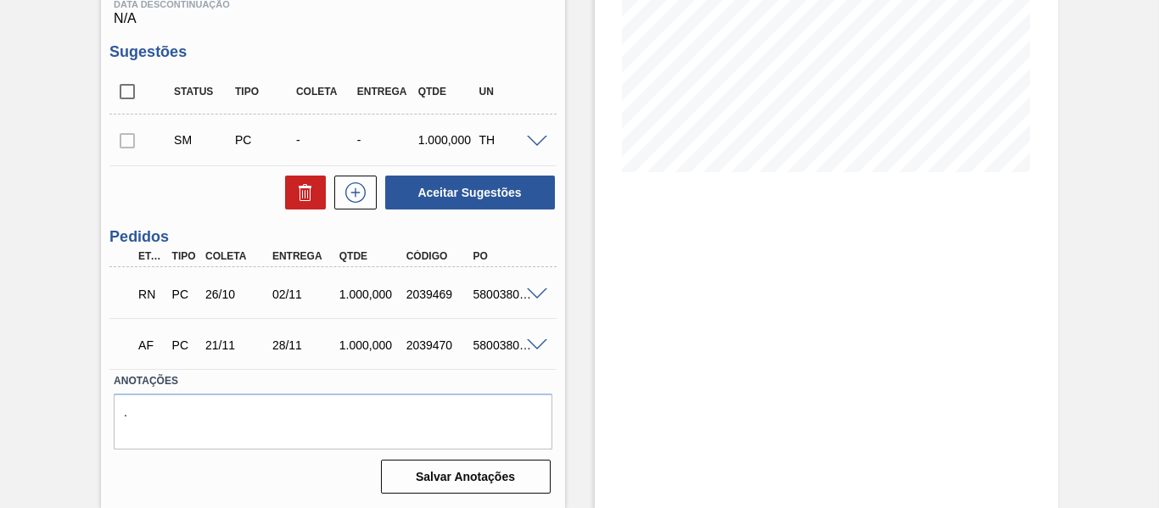
click at [132, 143] on div at bounding box center [127, 140] width 36 height 34
click at [126, 140] on div at bounding box center [127, 140] width 36 height 34
